Goal: Communication & Community: Ask a question

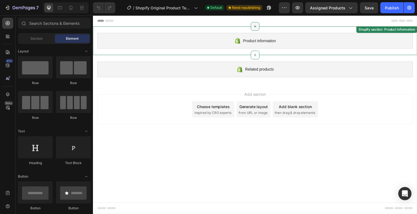
click at [258, 28] on icon at bounding box center [258, 27] width 4 height 4
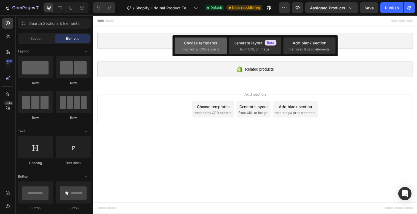
click at [202, 51] on span "inspired by CRO experts" at bounding box center [201, 49] width 38 height 5
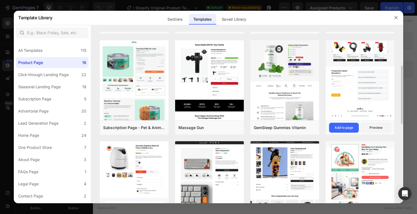
scroll to position [95, 0]
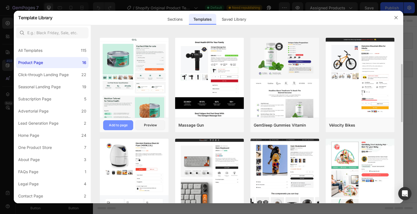
click at [126, 127] on div "Add to page" at bounding box center [118, 125] width 19 height 5
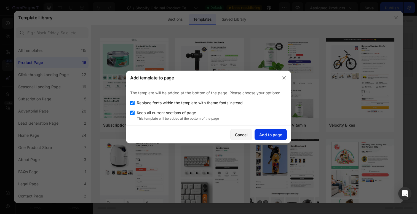
click at [272, 137] on div "Add to page" at bounding box center [270, 135] width 23 height 6
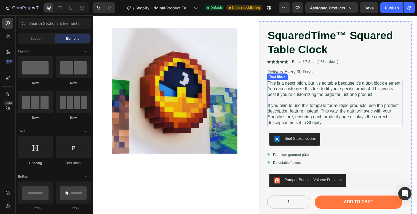
scroll to position [47, 0]
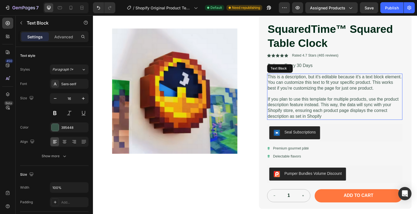
click at [304, 91] on p "This is a description, but it's editable because it's a text block element. You…" at bounding box center [339, 84] width 137 height 17
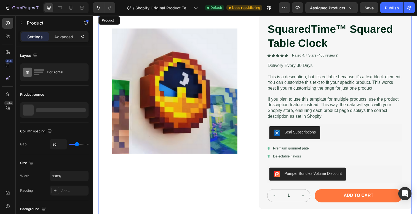
click at [261, 136] on div "Product Images SquaredTime™ Squared Table Clock Product Title Icon Icon Icon Ic…" at bounding box center [258, 138] width 320 height 246
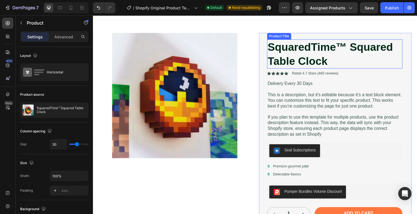
scroll to position [35, 0]
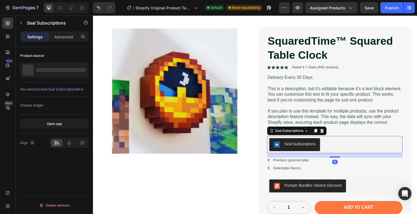
click at [303, 148] on div "Seal Subscriptions" at bounding box center [299, 147] width 43 height 7
click at [328, 132] on icon at bounding box center [327, 133] width 4 height 4
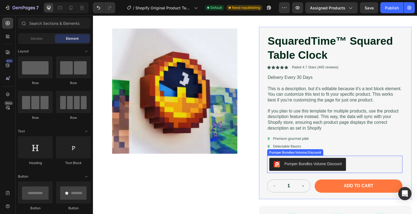
click at [316, 167] on div "Pumper Bundles Volume Discount" at bounding box center [318, 167] width 58 height 6
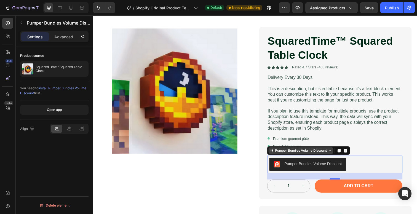
click at [335, 152] on icon at bounding box center [335, 153] width 4 height 4
click at [354, 151] on div at bounding box center [351, 153] width 7 height 7
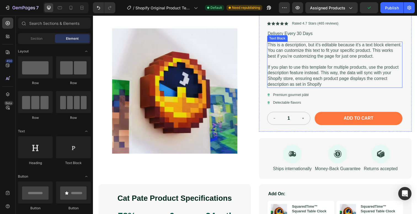
scroll to position [168, 0]
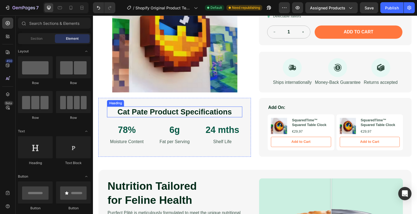
click at [148, 114] on h2 "Cat Pate Product Specifications" at bounding box center [176, 114] width 138 height 11
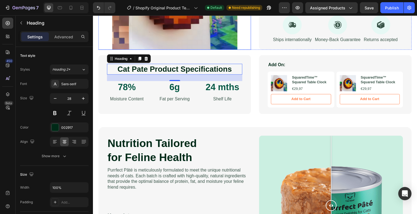
scroll to position [225, 0]
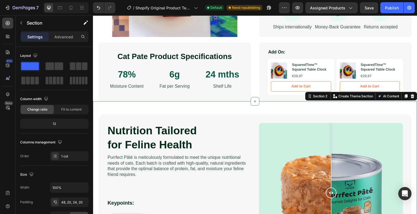
click at [250, 108] on div "Nutrition Tailored for Feline Health Heading Purrfect [PERSON_NAME] is meticulo…" at bounding box center [258, 199] width 331 height 193
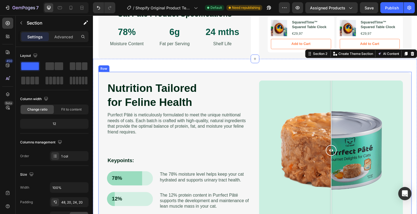
scroll to position [289, 0]
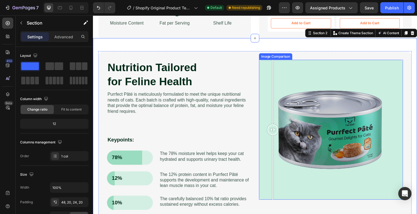
drag, startPoint x: 339, startPoint y: 132, endPoint x: 272, endPoint y: 136, distance: 67.2
click at [272, 136] on div at bounding box center [276, 132] width 11 height 143
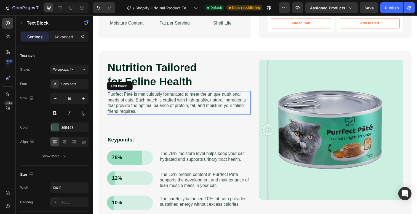
click at [205, 108] on p "Purrfect Pâté is meticulously formulated to meet the unique nutritional needs o…" at bounding box center [181, 105] width 146 height 23
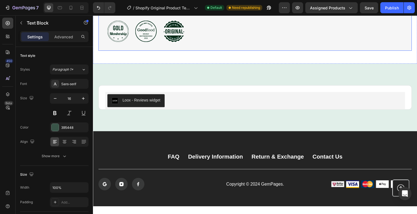
scroll to position [820, 0]
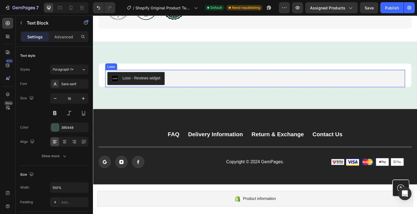
click at [150, 81] on button "Loox - Reviews widget" at bounding box center [137, 79] width 58 height 13
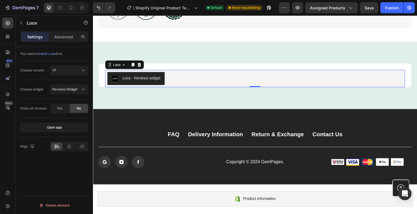
click at [55, 54] on span "install Loox" at bounding box center [47, 54] width 18 height 4
click at [124, 65] on icon at bounding box center [124, 66] width 4 height 4
click at [177, 77] on div "Loox - Reviews widget" at bounding box center [259, 79] width 302 height 13
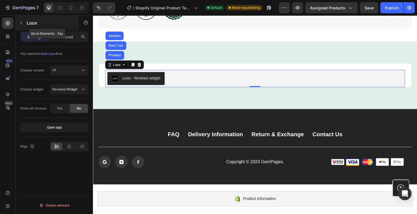
click at [19, 24] on button "button" at bounding box center [21, 22] width 9 height 9
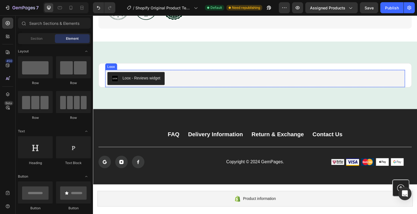
click at [146, 83] on button "Loox - Reviews widget" at bounding box center [137, 79] width 58 height 13
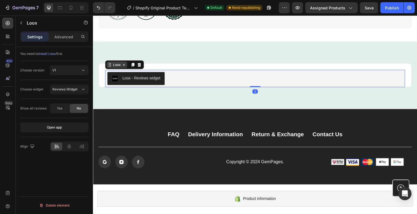
click at [126, 65] on icon at bounding box center [124, 66] width 4 height 4
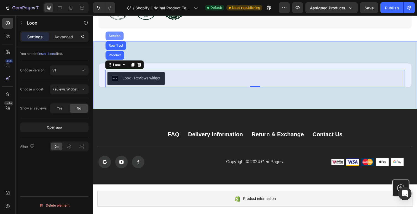
click at [119, 35] on div "Section" at bounding box center [115, 36] width 14 height 3
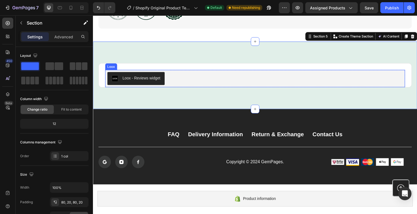
click at [157, 79] on div "Loox - Reviews widget" at bounding box center [142, 80] width 39 height 6
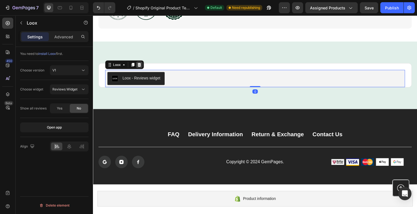
click at [140, 64] on icon at bounding box center [140, 66] width 4 height 4
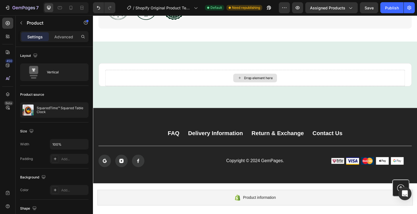
click at [262, 77] on div "Drop element here" at bounding box center [261, 79] width 29 height 4
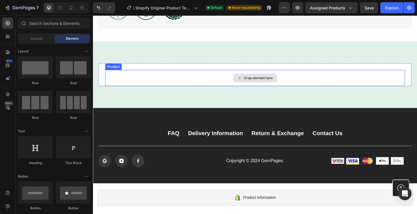
click at [261, 77] on div "Drop element here" at bounding box center [261, 79] width 29 height 4
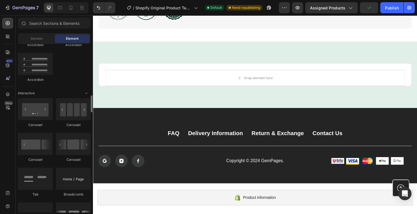
scroll to position [511, 0]
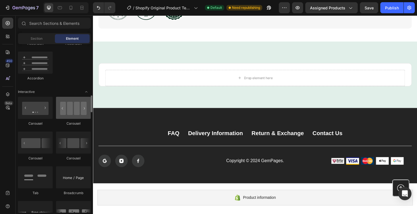
click at [71, 110] on div at bounding box center [73, 108] width 35 height 22
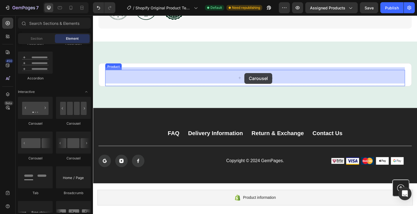
drag, startPoint x: 169, startPoint y: 128, endPoint x: 248, endPoint y: 74, distance: 95.5
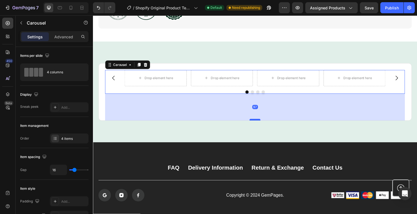
drag, startPoint x: 262, startPoint y: 92, endPoint x: 261, endPoint y: 122, distance: 29.8
click at [261, 122] on div at bounding box center [258, 122] width 11 height 2
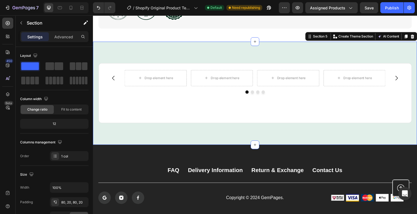
click at [274, 48] on div "Drop element here Drop element here Drop element here Drop element here Carouse…" at bounding box center [258, 94] width 331 height 105
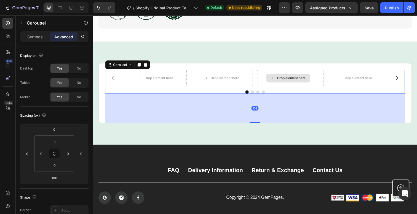
click at [263, 80] on div "Drop element here" at bounding box center [292, 79] width 63 height 17
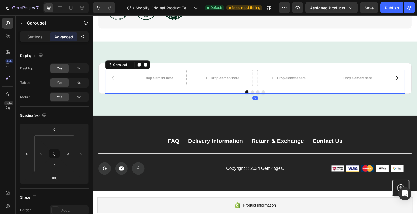
drag, startPoint x: 260, startPoint y: 122, endPoint x: 263, endPoint y: 89, distance: 33.2
click at [263, 89] on div "Drop element here Drop element here Drop element here Drop element here Carouse…" at bounding box center [258, 83] width 306 height 24
type input "0"
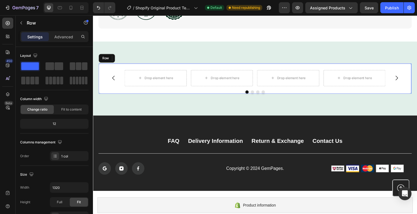
click at [270, 64] on div "Drop element here Drop element here Drop element here Drop element here Carouse…" at bounding box center [258, 79] width 320 height 31
click at [268, 84] on div "Drop element here" at bounding box center [292, 79] width 63 height 17
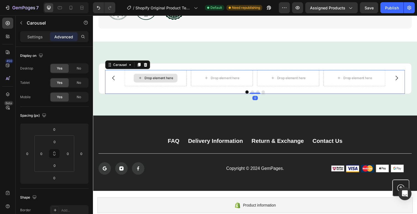
click at [178, 71] on div "Drop element here" at bounding box center [156, 79] width 63 height 17
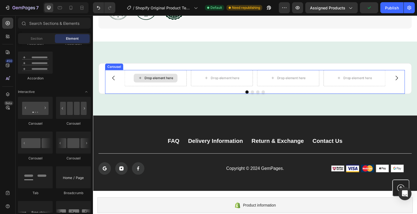
click at [170, 75] on div "Drop element here" at bounding box center [157, 79] width 45 height 9
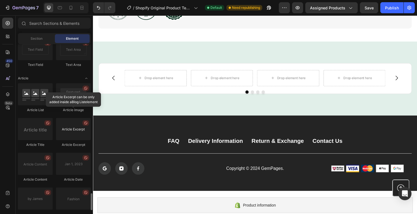
scroll to position [1420, 0]
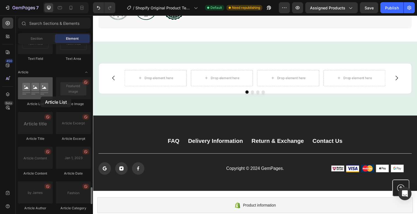
drag, startPoint x: 47, startPoint y: 99, endPoint x: 35, endPoint y: 96, distance: 11.8
click at [35, 96] on div at bounding box center [35, 88] width 35 height 22
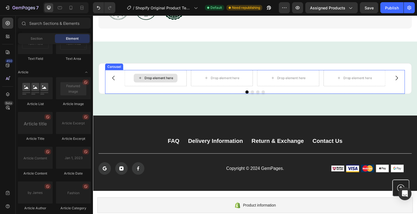
click at [172, 77] on div "Drop element here" at bounding box center [160, 79] width 29 height 4
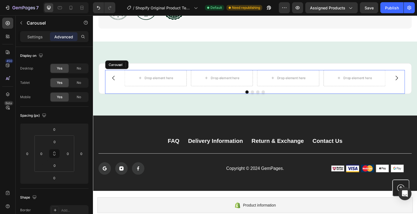
click at [191, 80] on div "Drop element here Drop element here Drop element here Drop element here" at bounding box center [258, 79] width 266 height 17
click at [148, 64] on icon at bounding box center [146, 66] width 4 height 4
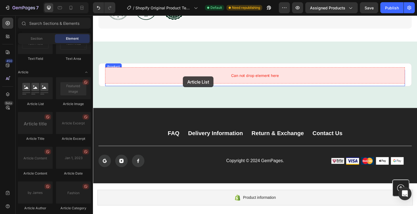
drag, startPoint x: 129, startPoint y: 111, endPoint x: 185, endPoint y: 78, distance: 64.6
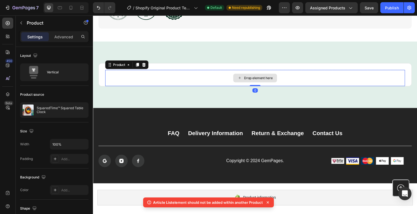
click at [138, 76] on div "Drop element here" at bounding box center [258, 79] width 306 height 17
click at [145, 64] on icon at bounding box center [145, 66] width 4 height 4
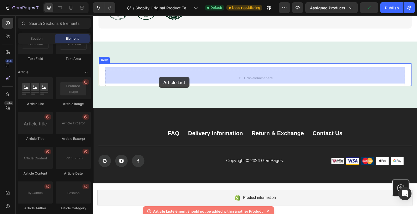
drag, startPoint x: 126, startPoint y: 108, endPoint x: 160, endPoint y: 78, distance: 45.4
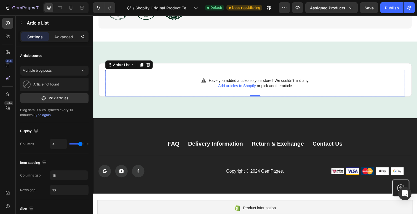
click at [244, 86] on span "Add articles to Shopify" at bounding box center [240, 87] width 38 height 4
click at [148, 65] on icon at bounding box center [150, 66] width 4 height 4
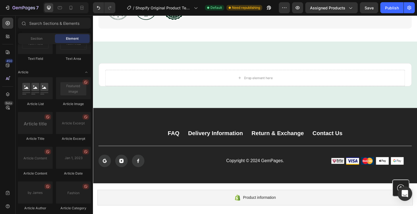
click at [409, 198] on div "Open Intercom Messenger" at bounding box center [405, 193] width 15 height 15
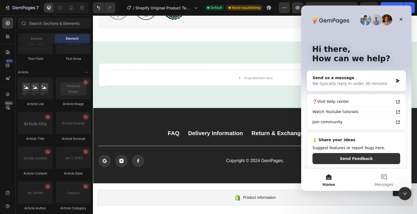
scroll to position [0, 0]
click at [380, 178] on button "Messages" at bounding box center [383, 180] width 55 height 22
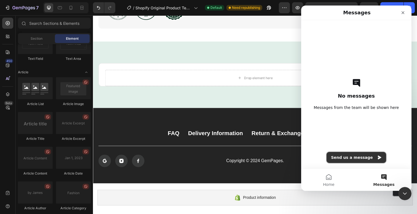
click at [357, 158] on button "Send us a message" at bounding box center [357, 157] width 60 height 11
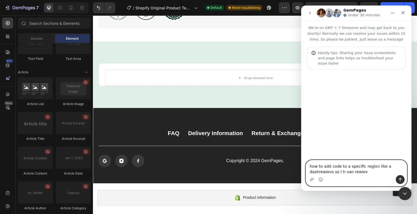
type textarea "how to add code to a specific region like a dashrewievs so I h van rewievs"
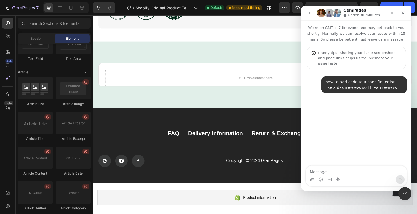
click at [352, 133] on div "how to add code to a specific region like a dashrewievs so I h van rewievs • Ju…" at bounding box center [356, 118] width 110 height 97
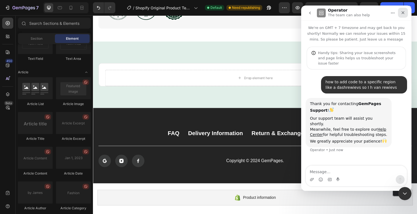
click at [404, 13] on icon "Close" at bounding box center [403, 12] width 4 height 4
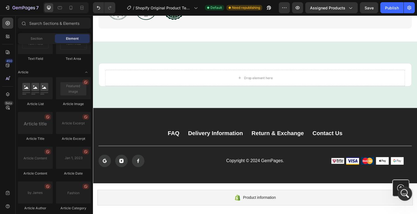
click at [404, 192] on icon "Open Intercom Messenger" at bounding box center [404, 192] width 9 height 9
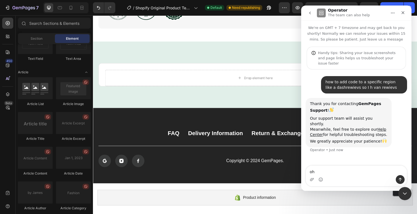
type textarea "o"
type textarea "cancel"
click at [310, 13] on icon "go back" at bounding box center [310, 13] width 2 height 3
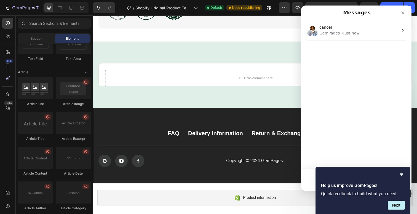
click at [325, 178] on div at bounding box center [363, 174] width 84 height 7
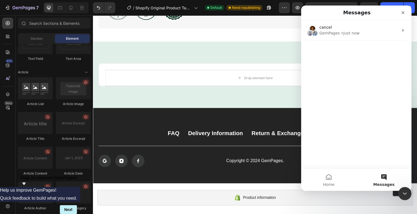
click at [383, 173] on button "Messages" at bounding box center [383, 180] width 55 height 22
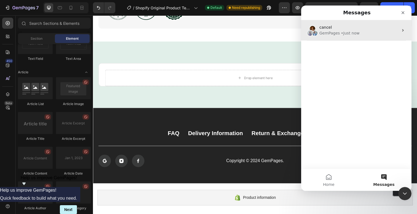
click at [337, 34] on div "GemPages" at bounding box center [329, 33] width 20 height 6
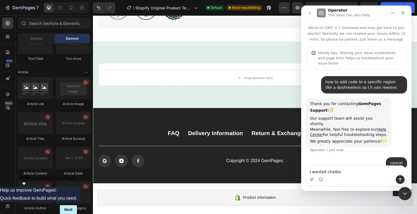
type textarea "I wanted chatbot"
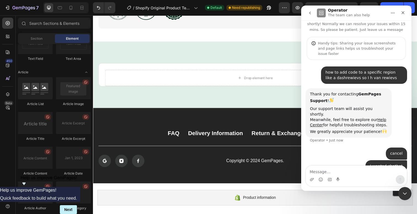
scroll to position [9, 0]
click at [355, 176] on div "Intercom messenger" at bounding box center [356, 179] width 101 height 9
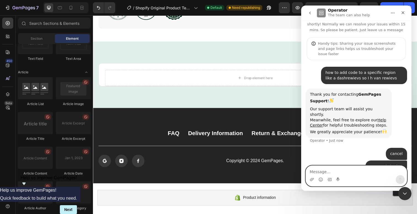
click at [352, 172] on textarea "Message…" at bounding box center [356, 170] width 101 height 9
type textarea "just close this inquiry"
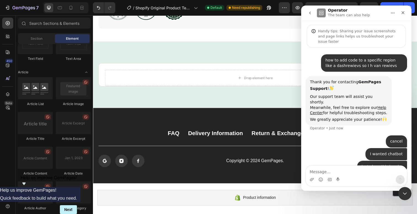
click at [396, 14] on button "Home" at bounding box center [393, 13] width 10 height 10
click at [401, 14] on icon "Close" at bounding box center [403, 12] width 4 height 4
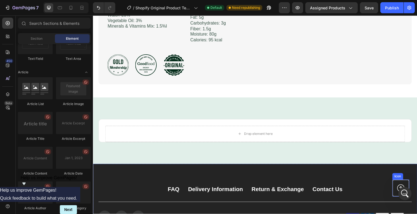
scroll to position [747, 0]
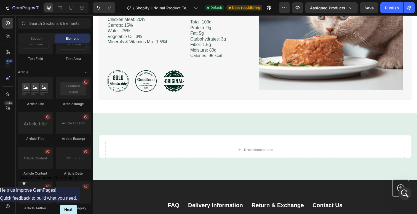
click at [77, 180] on span "Help us improve GemPages!" at bounding box center [49, 177] width 57 height 5
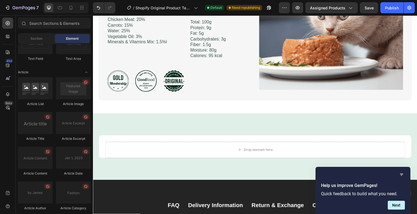
click at [399, 174] on icon "Hide survey" at bounding box center [401, 174] width 7 height 7
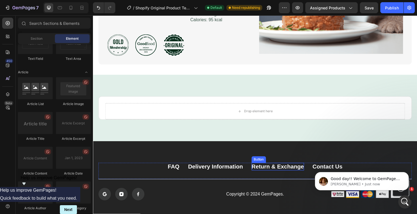
scroll to position [755, 0]
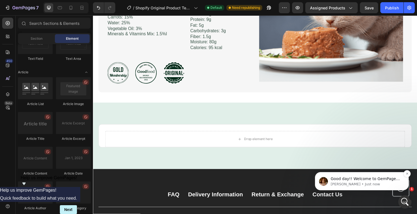
click at [357, 179] on span "Good day!! Welcome to GemPages Support Channel! Our pleasure to assist you [DAT…" at bounding box center [365, 195] width 69 height 37
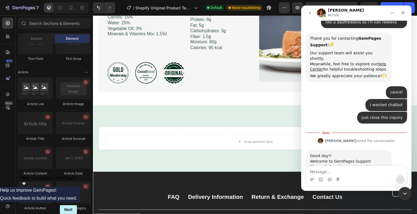
scroll to position [94, 0]
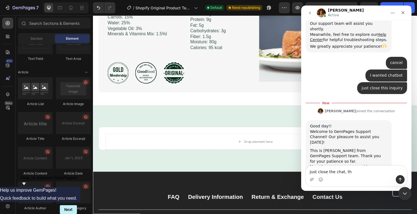
type textarea "Just close the chat, thx"
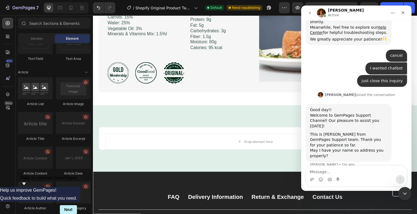
click at [321, 13] on img "Intercom messenger" at bounding box center [321, 13] width 9 height 9
click at [404, 11] on icon "Close" at bounding box center [403, 12] width 4 height 4
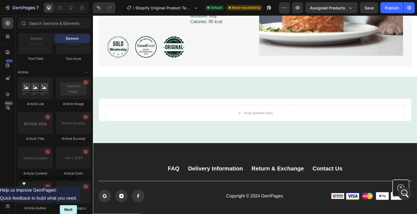
scroll to position [778, 0]
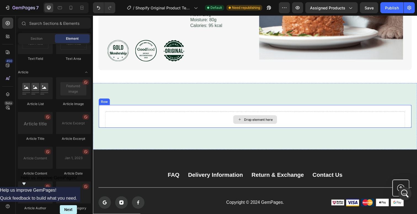
click at [270, 120] on div "Drop element here" at bounding box center [261, 122] width 29 height 4
click at [386, 8] on div "Publish" at bounding box center [392, 8] width 14 height 6
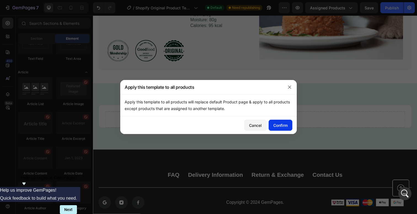
click at [286, 128] on div "Confirm" at bounding box center [280, 125] width 14 height 6
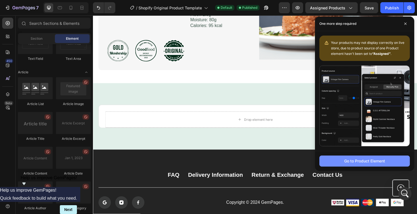
click at [363, 161] on div "Go to Product Element" at bounding box center [364, 161] width 41 height 6
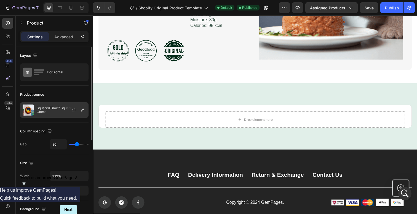
click at [60, 113] on p "SquaredTime™ Squared Table Clock" at bounding box center [61, 110] width 49 height 8
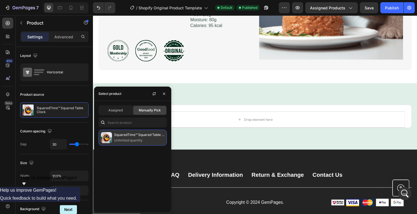
click at [141, 136] on p "SquaredTime™ Squared Table Clock" at bounding box center [139, 135] width 50 height 6
click at [155, 111] on span "Manually Pick" at bounding box center [150, 110] width 22 height 5
click at [148, 138] on p "SquaredTime™ Squared Table Clock" at bounding box center [139, 135] width 50 height 6
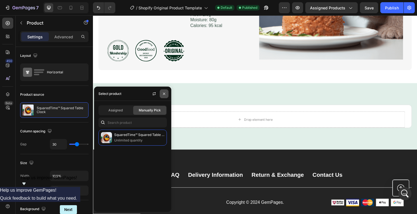
click at [164, 94] on icon "button" at bounding box center [164, 93] width 2 height 2
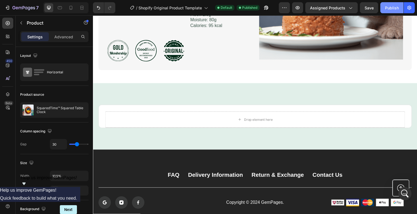
click at [390, 10] on div "Publish" at bounding box center [392, 8] width 14 height 6
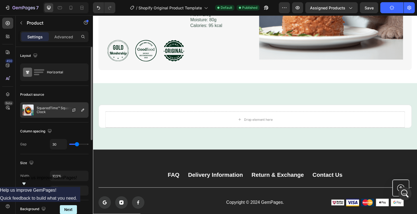
click at [76, 106] on div at bounding box center [76, 110] width 24 height 15
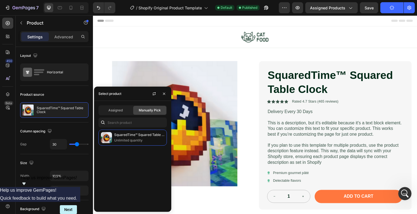
scroll to position [0, 0]
click at [165, 94] on icon "button" at bounding box center [164, 93] width 2 height 2
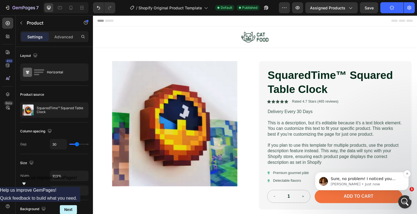
click at [399, 184] on p "[PERSON_NAME] • Just now" at bounding box center [366, 184] width 71 height 5
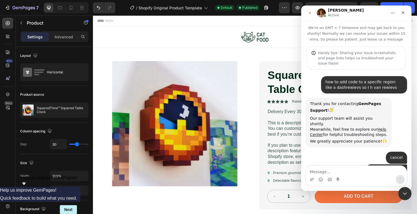
scroll to position [1, 0]
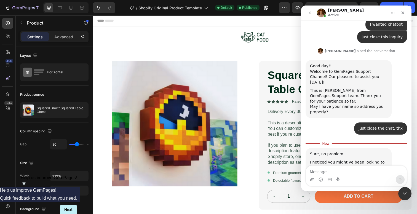
click at [401, 19] on nav "[PERSON_NAME] Active" at bounding box center [356, 13] width 110 height 15
click at [401, 14] on icon "Close" at bounding box center [403, 12] width 4 height 4
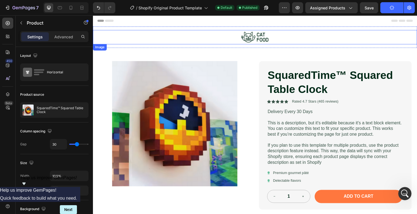
click at [257, 40] on img at bounding box center [258, 37] width 30 height 15
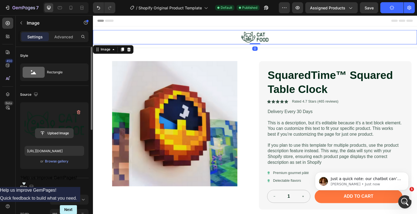
scroll to position [0, 0]
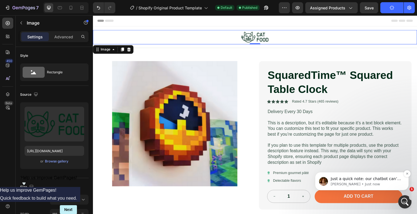
click at [373, 178] on span "Just a quick note: our chatbot can’t provide direct support, but I’m here if yo…" at bounding box center [366, 188] width 70 height 22
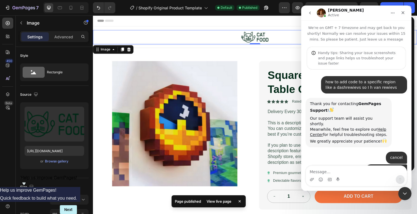
scroll to position [1, 0]
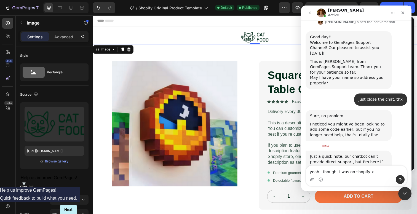
type textarea "yeah I thought I was on shopify xD"
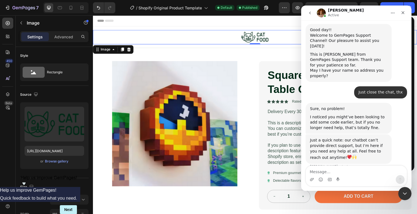
click at [379, 143] on div "Just a quick note: our chatbot can’t provide direct support, but I’m here if yo…" at bounding box center [357, 153] width 102 height 39
click at [370, 172] on textarea "Message…" at bounding box center [356, 170] width 101 height 9
click at [401, 10] on div "Close" at bounding box center [403, 13] width 10 height 10
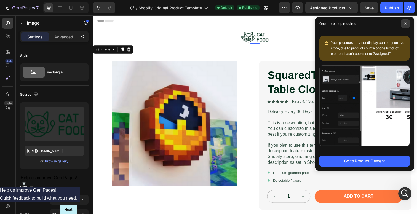
click at [404, 25] on span at bounding box center [405, 23] width 9 height 9
